Goal: Transaction & Acquisition: Purchase product/service

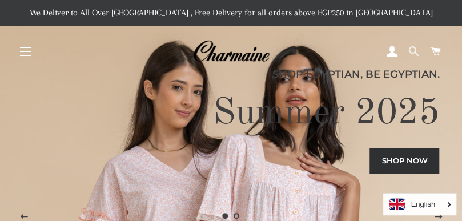
click at [411, 53] on span at bounding box center [413, 51] width 11 height 17
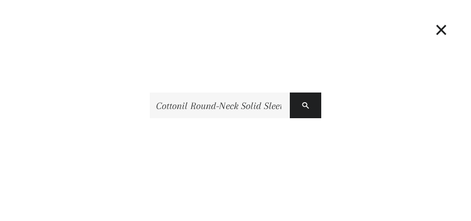
click at [197, 108] on input "Cottonil Round-Neck Solid Sleeveless Undershirt" at bounding box center [220, 106] width 140 height 26
type input "Cottonil Round-Neck Solid Sleeveless Undershirt"
click at [290, 93] on button "Search" at bounding box center [305, 106] width 31 height 26
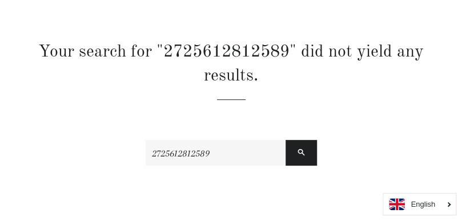
scroll to position [27, 0]
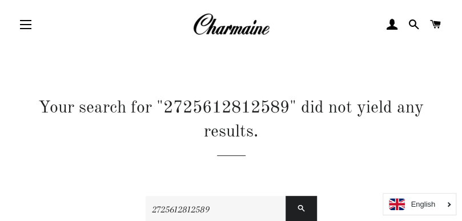
click at [211, 210] on input "2725612812589" at bounding box center [216, 209] width 140 height 26
drag, startPoint x: 211, startPoint y: 210, endPoint x: 126, endPoint y: 215, distance: 85.3
click at [126, 215] on div "Your search for "2725612812589" did not yield any results. 2725612812589 Search" at bounding box center [222, 185] width 445 height 178
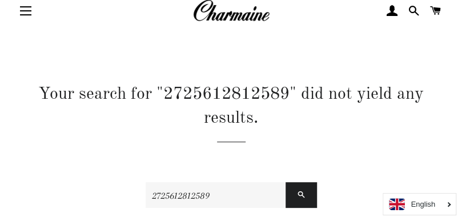
paste input "Cottonil Round-Neck Solid Sleeveless Undershirt for Men"
type input "Cottonil Round-Neck Solid Sleeveless Undershirt for Men"
click at [286, 182] on button "Search" at bounding box center [301, 195] width 31 height 26
